Goal: Use online tool/utility: Use online tool/utility

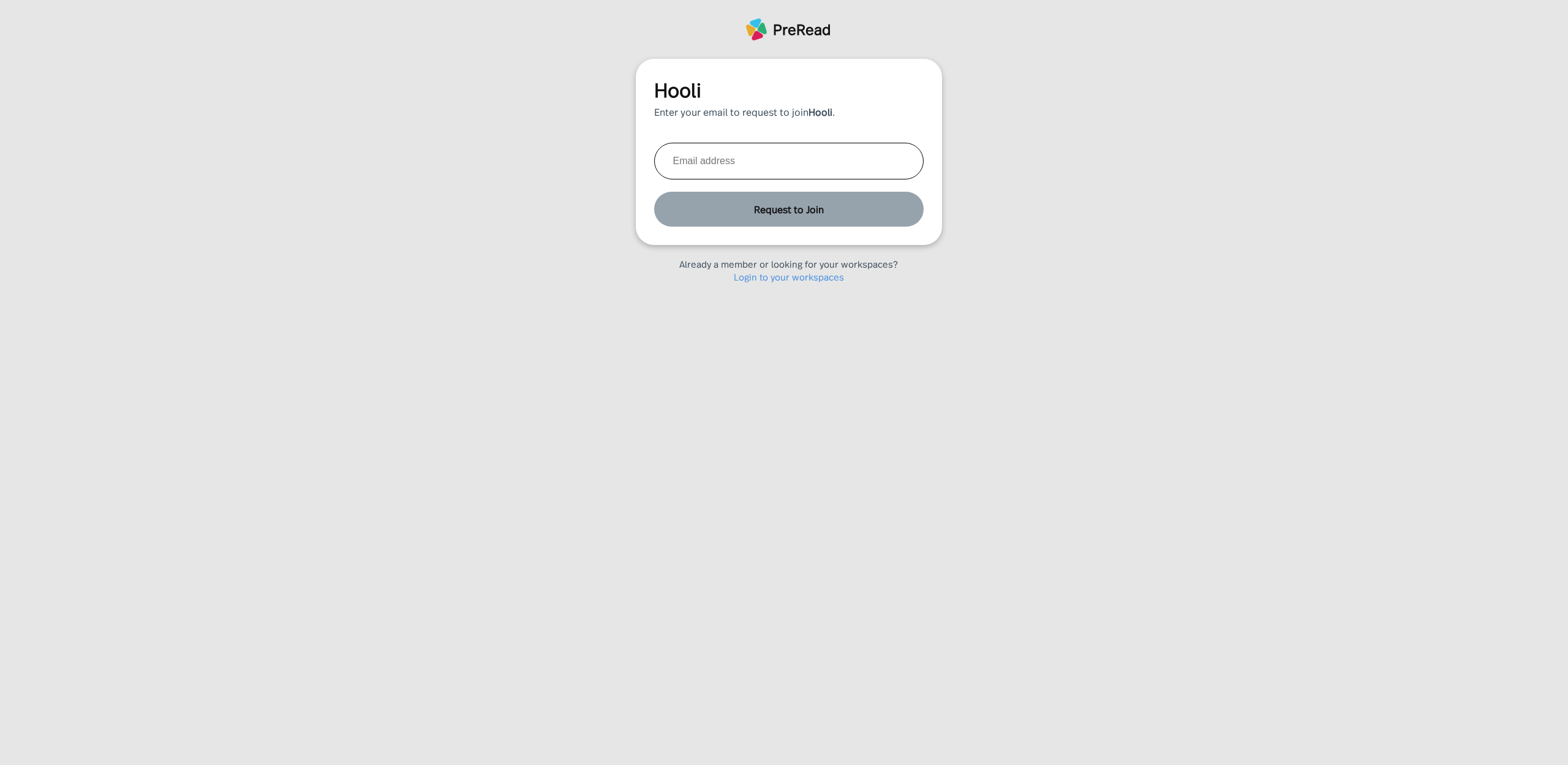
click at [792, 273] on link "Login to your workspaces" at bounding box center [789, 277] width 110 height 13
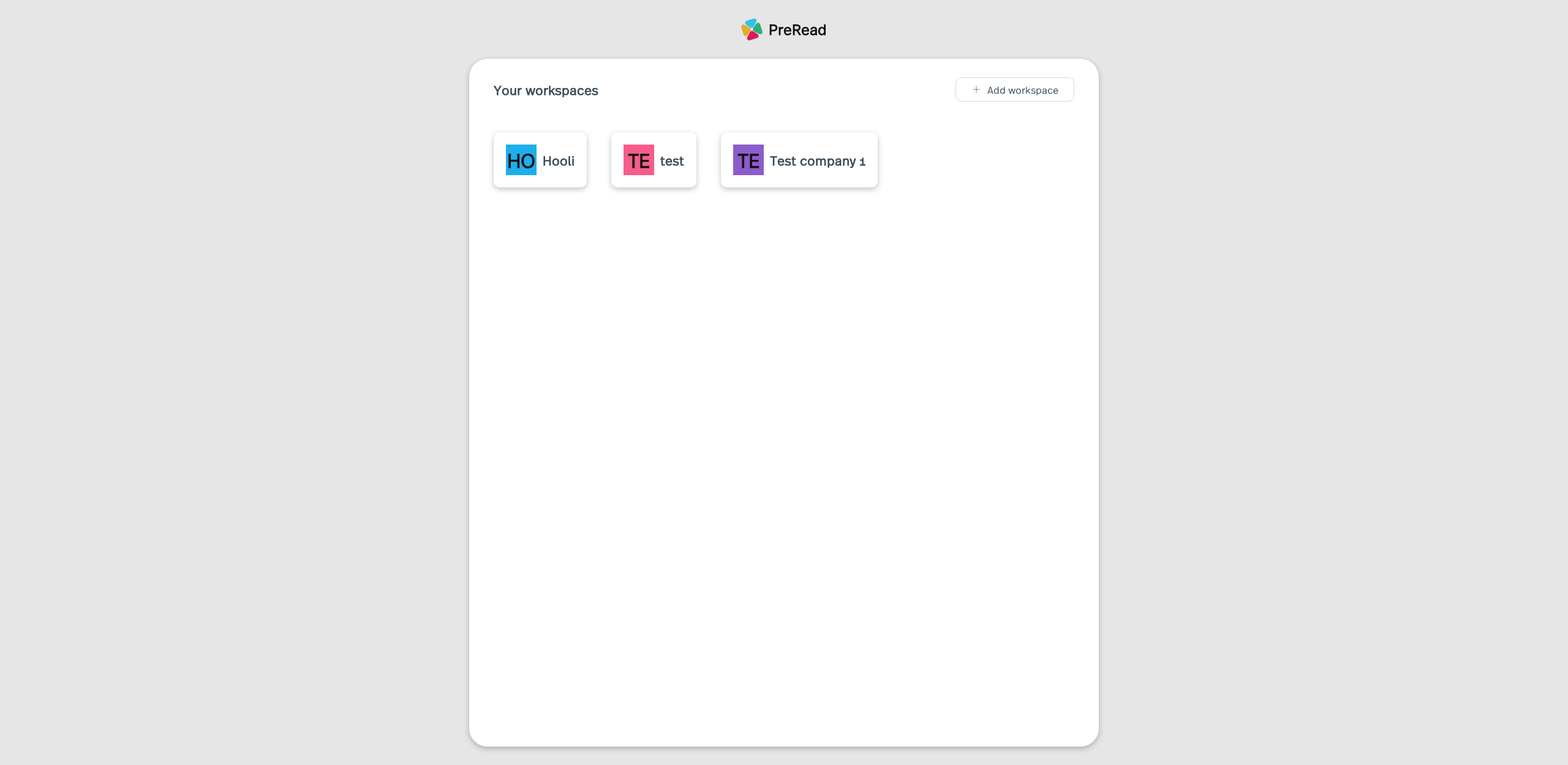
click at [555, 149] on div "HO Hooli" at bounding box center [540, 159] width 68 height 30
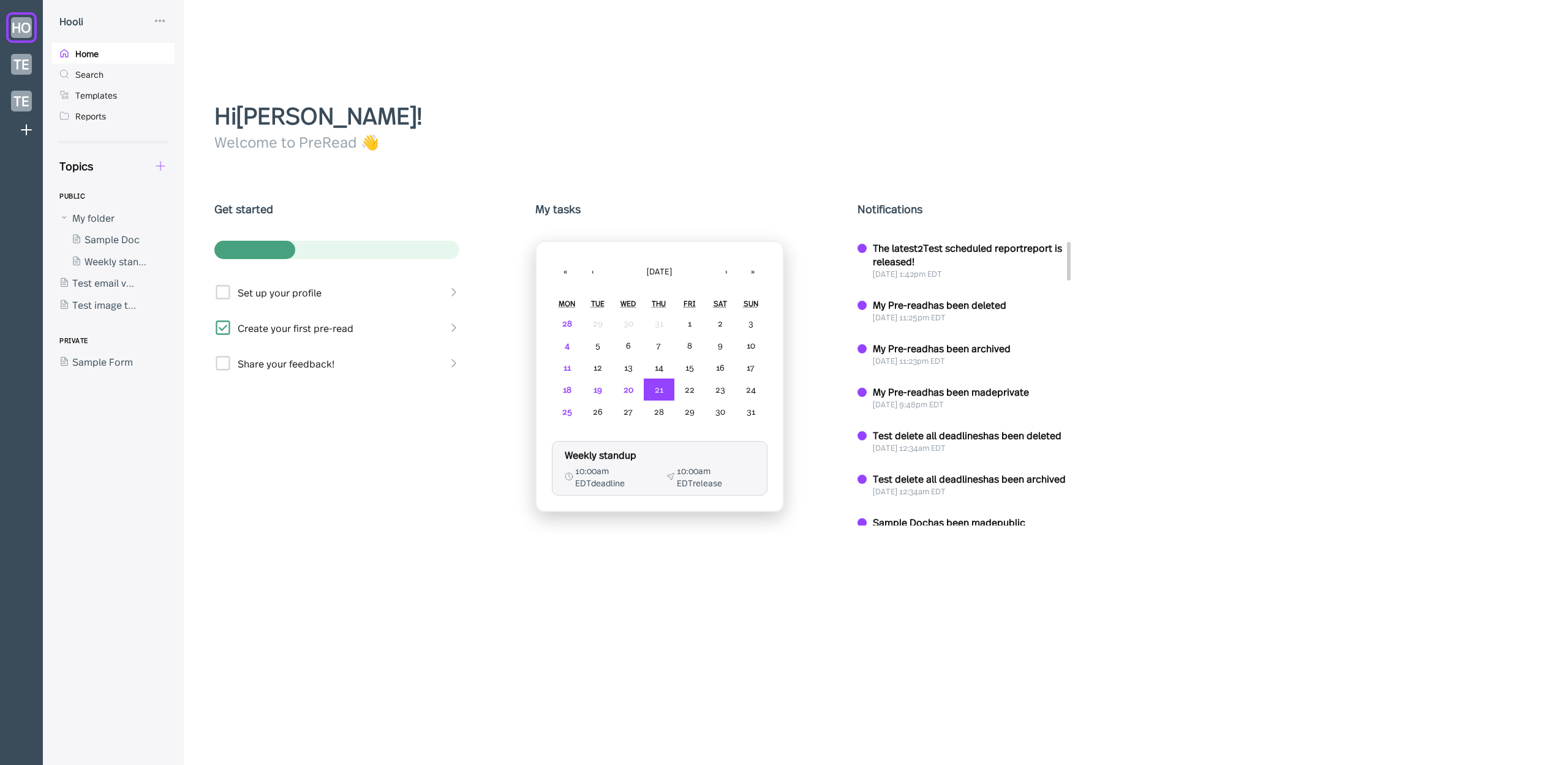
click at [160, 169] on icon at bounding box center [160, 166] width 13 height 13
click at [199, 203] on div "New Doc" at bounding box center [203, 198] width 40 height 13
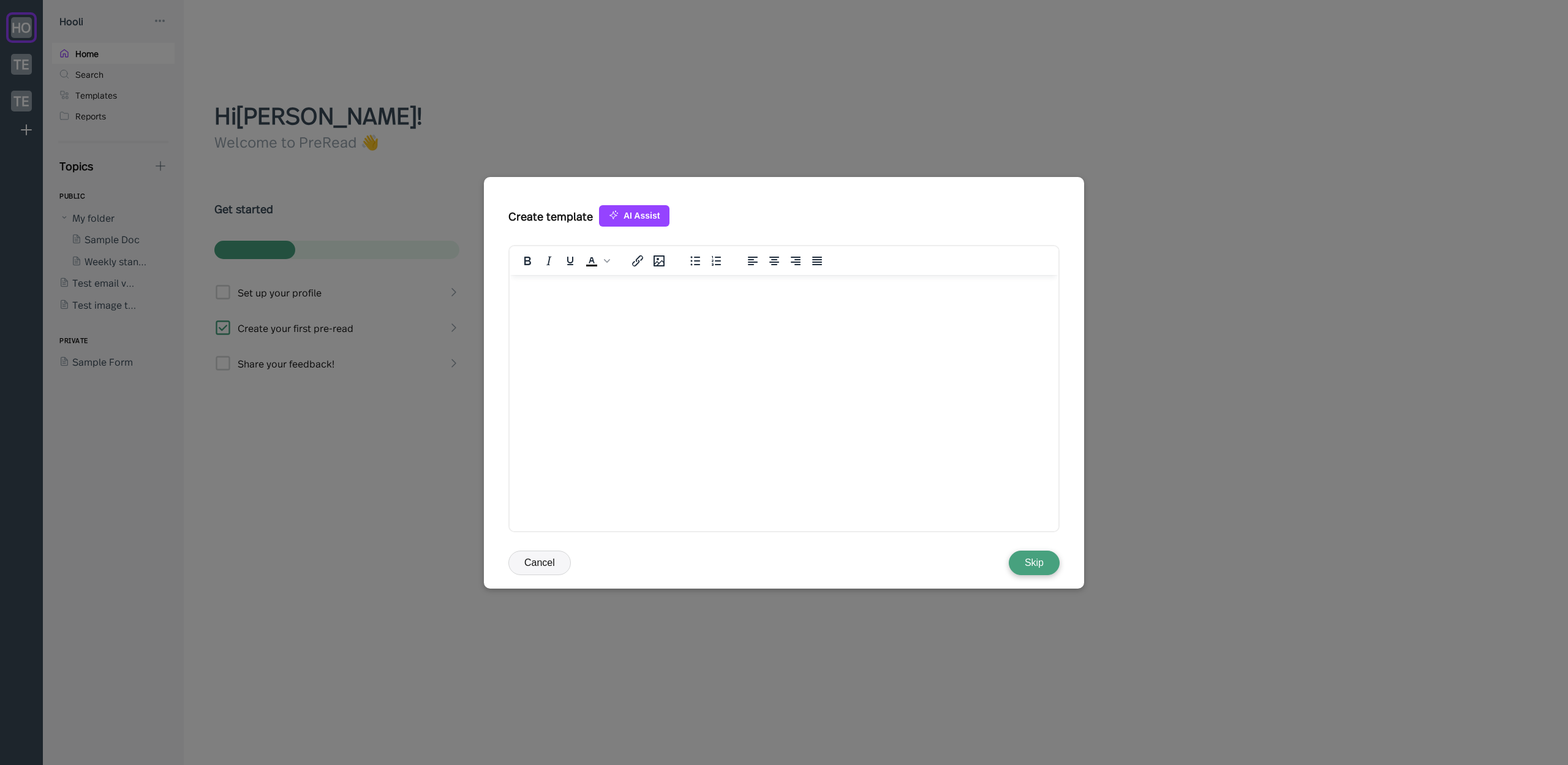
click at [622, 218] on button "AI Assist" at bounding box center [634, 216] width 71 height 21
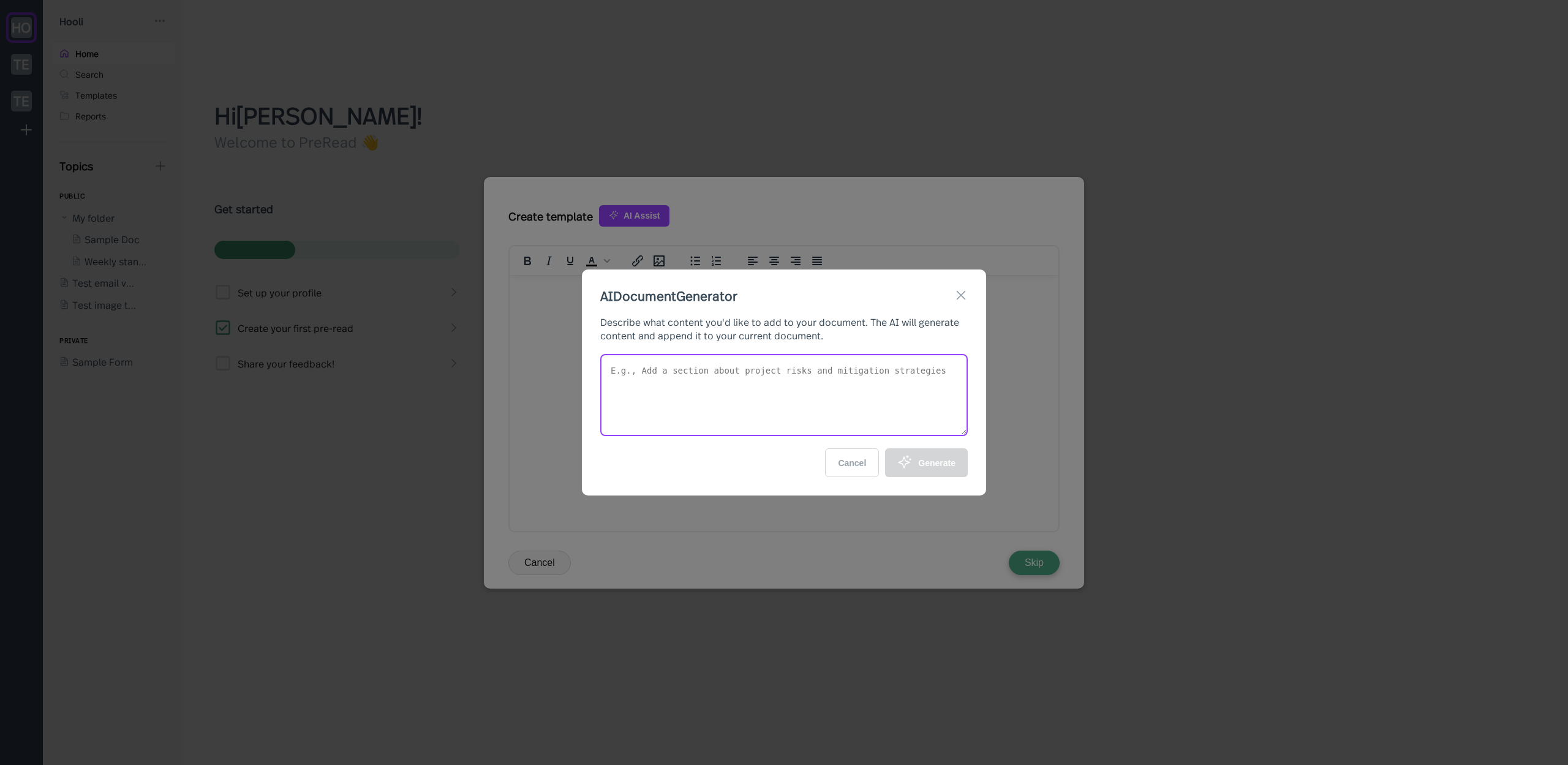
click at [741, 404] on textarea at bounding box center [783, 395] width 367 height 82
paste textarea "[URL][DOMAIN_NAME]"
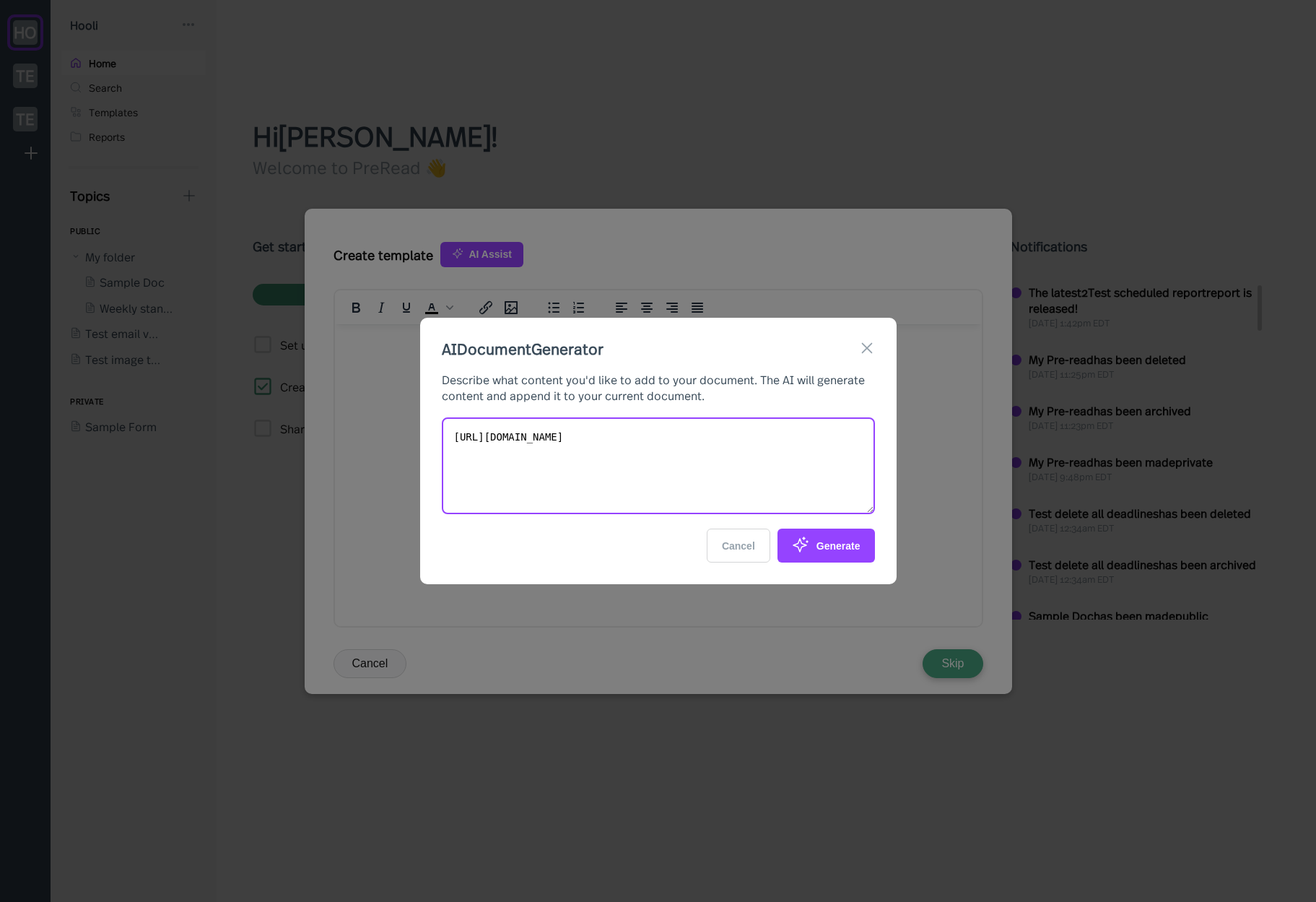
click at [702, 456] on textarea "[URL][DOMAIN_NAME]" at bounding box center [658, 466] width 433 height 97
type textarea "create a sales template for the sales team to report their wins and losses and …"
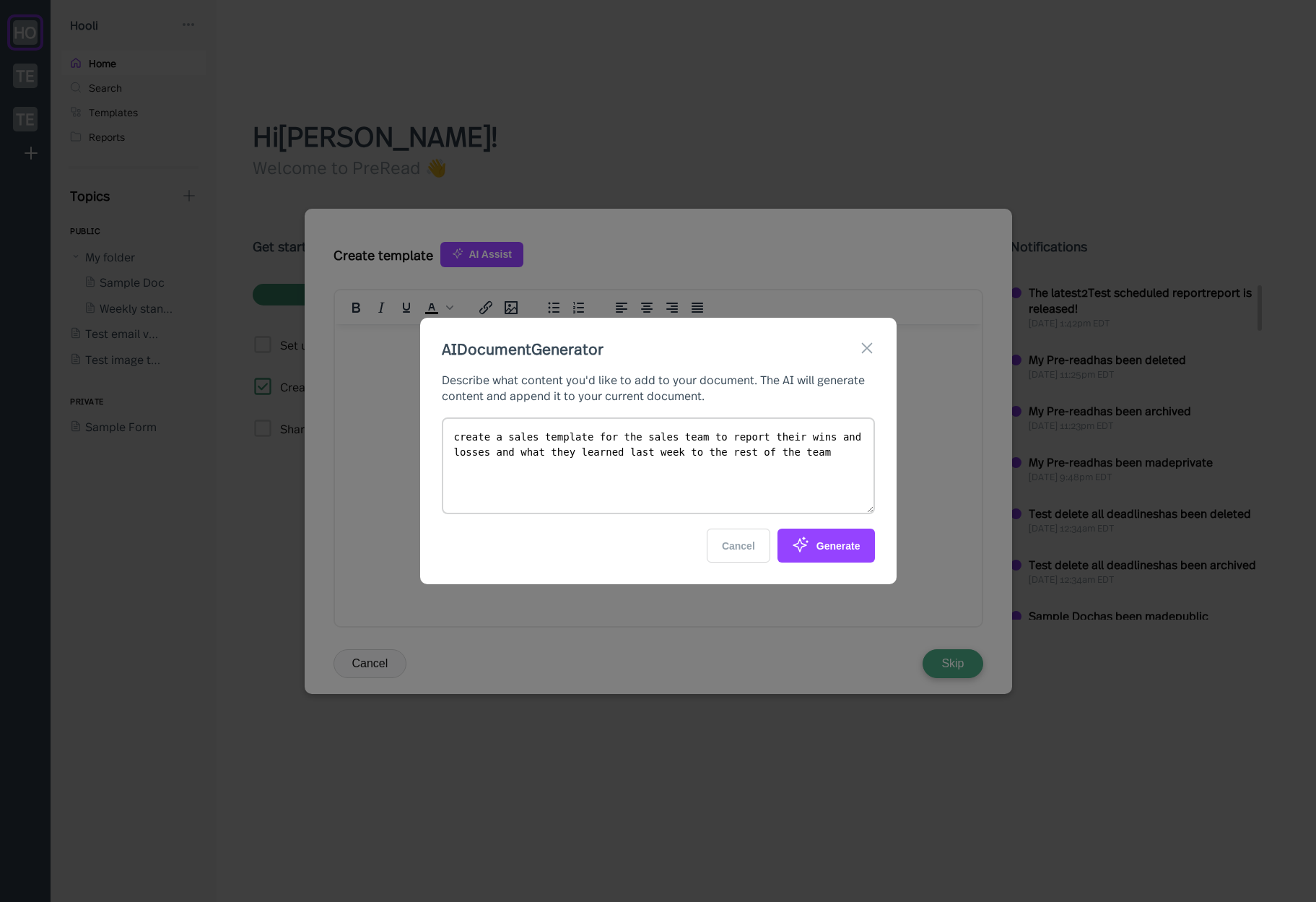
click at [801, 545] on icon at bounding box center [801, 544] width 17 height 17
